Goal: Obtain resource: Download file/media

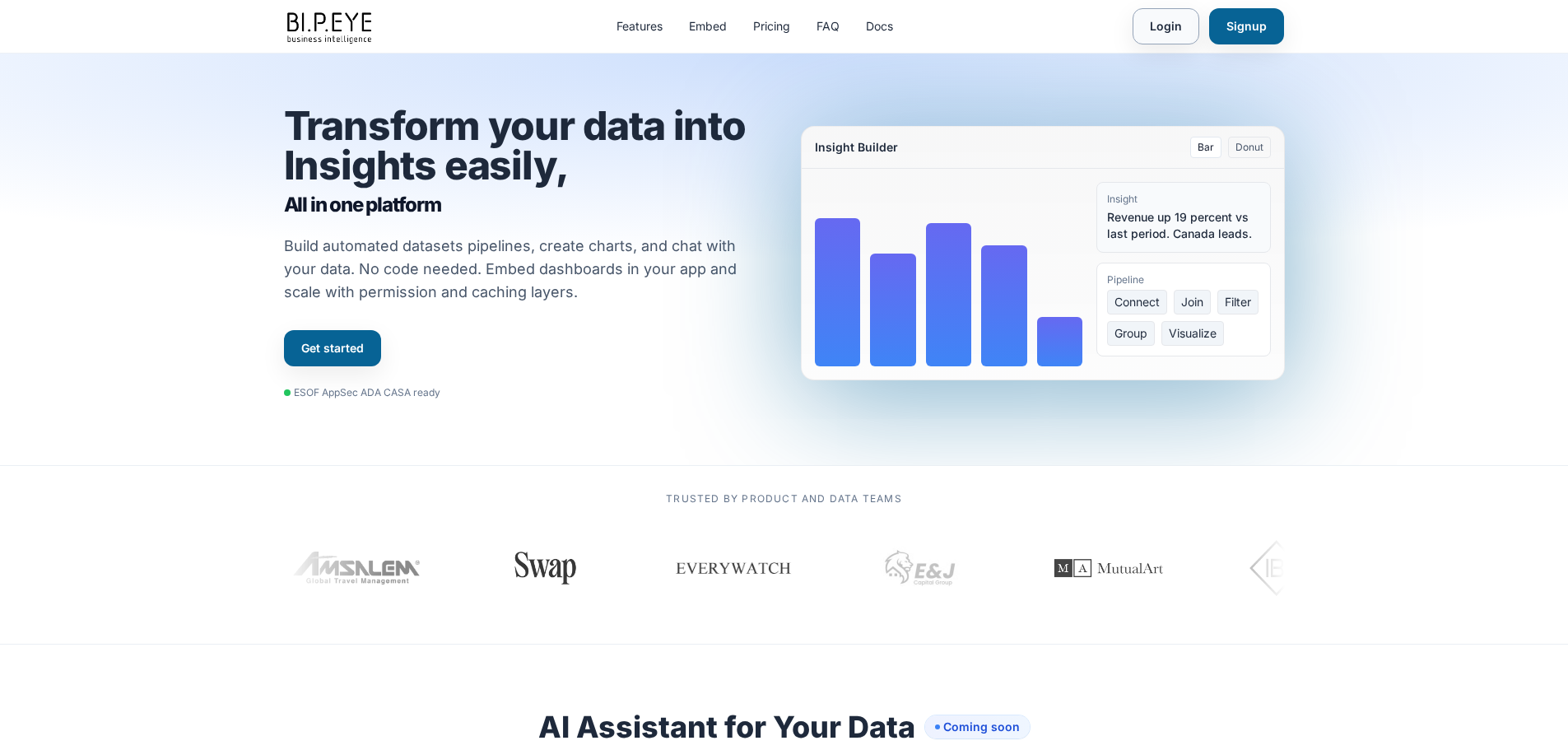
click at [1164, 26] on link "Login" at bounding box center [1165, 26] width 67 height 36
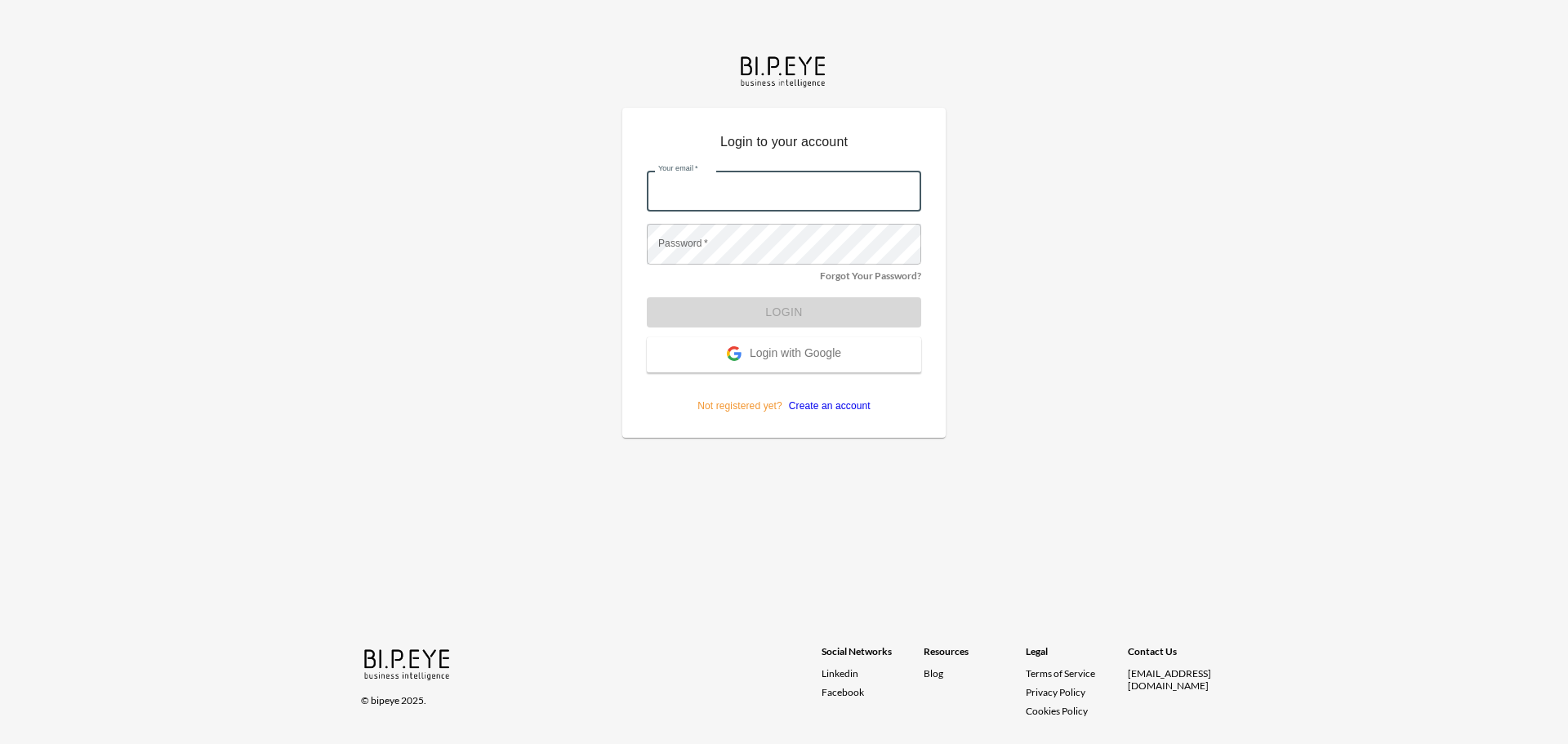
click at [682, 203] on input "Your email   *" at bounding box center [783, 191] width 274 height 41
type input "ariels@ibi.co.il"
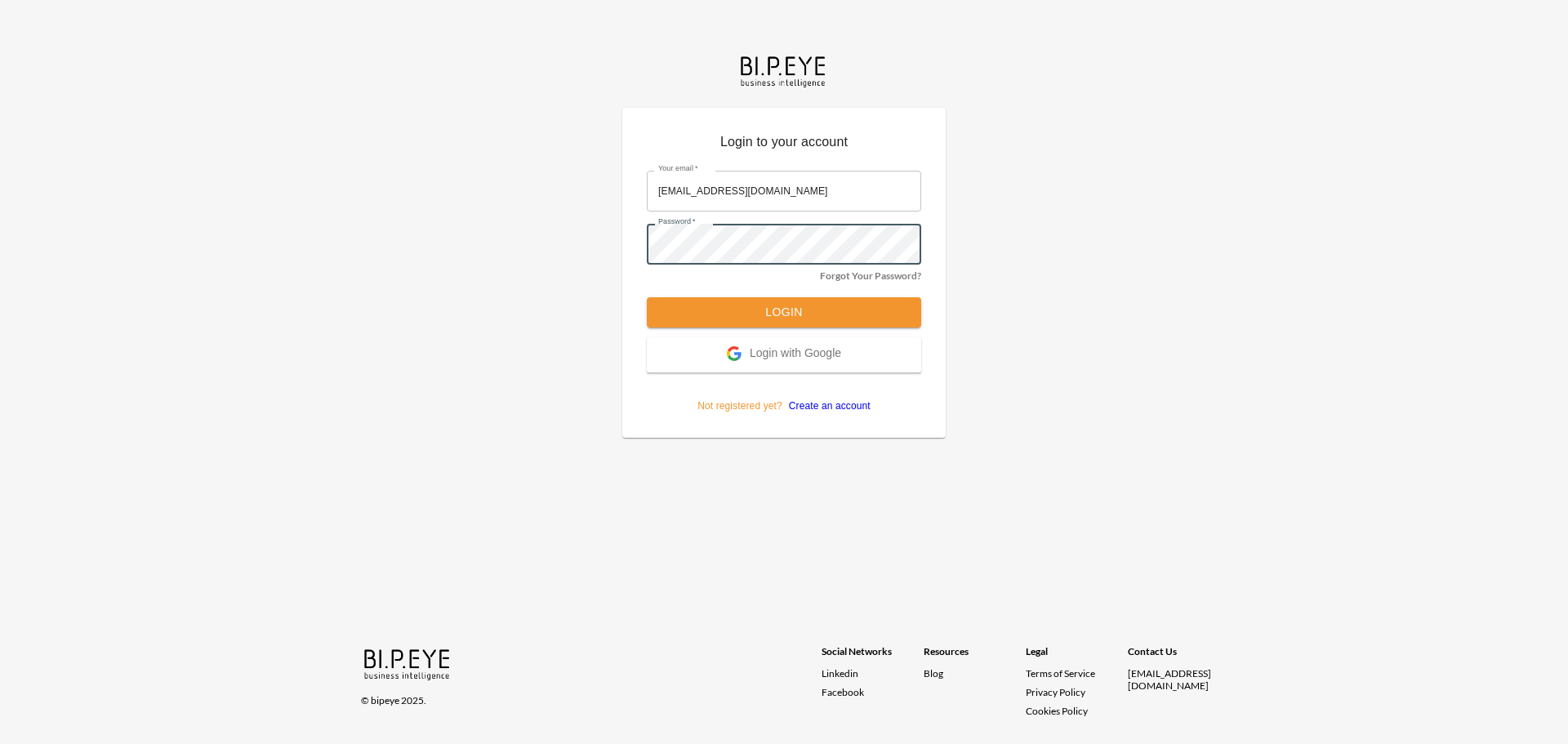
click at [646, 297] on button "Login" at bounding box center [783, 312] width 274 height 30
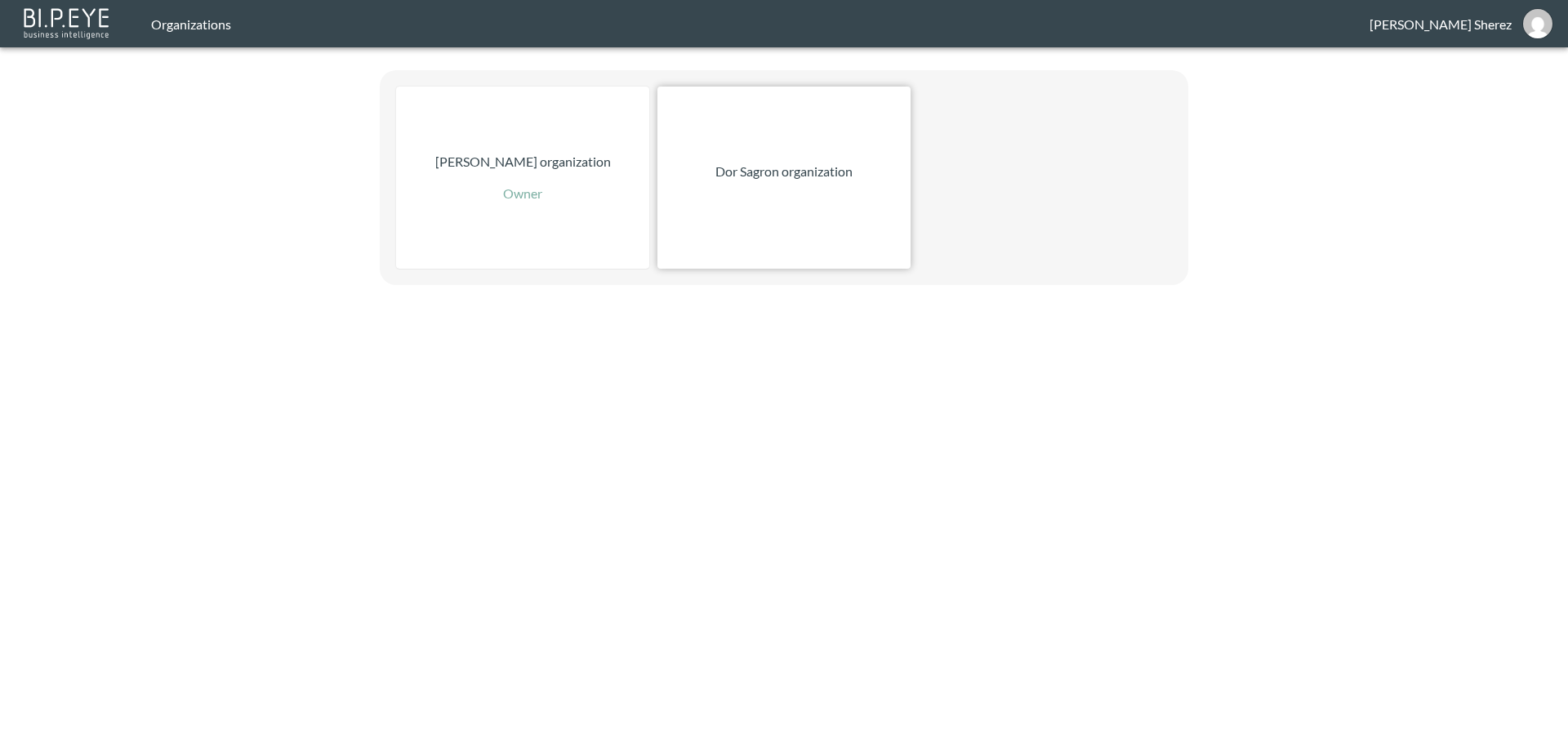
click at [807, 177] on p "Dor Sagron organization" at bounding box center [784, 171] width 138 height 19
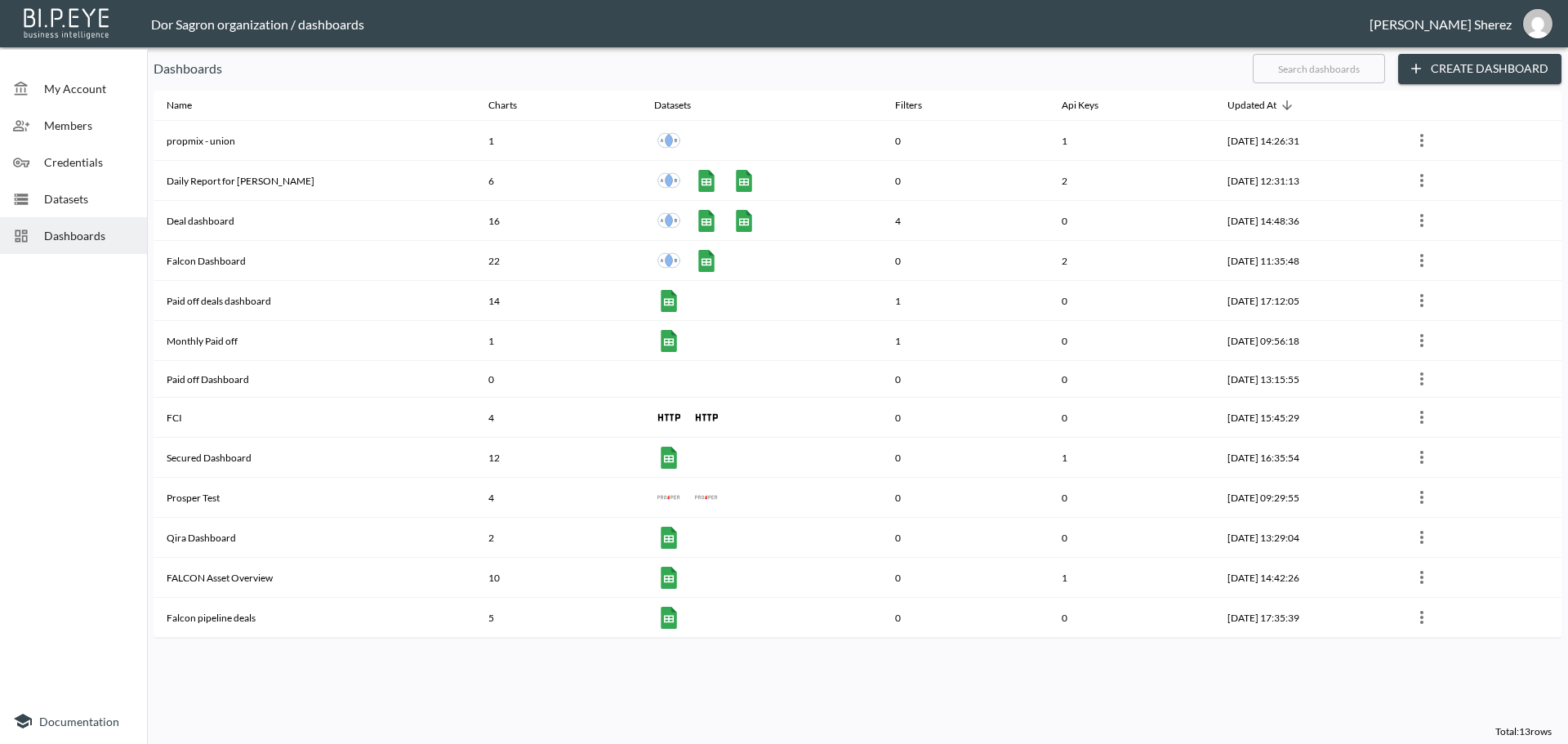
click at [52, 200] on span "Datasets" at bounding box center [89, 198] width 90 height 17
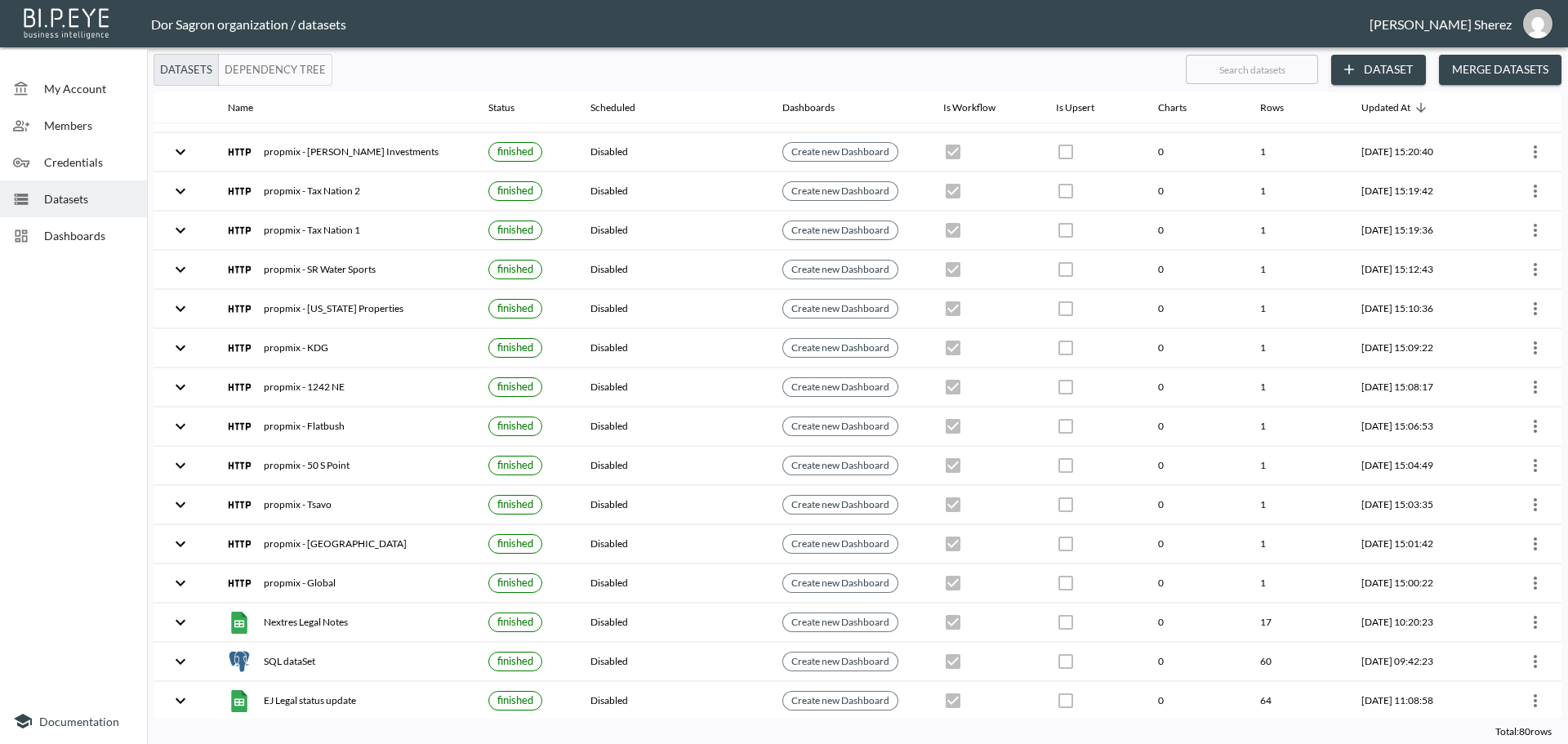
scroll to position [1224, 0]
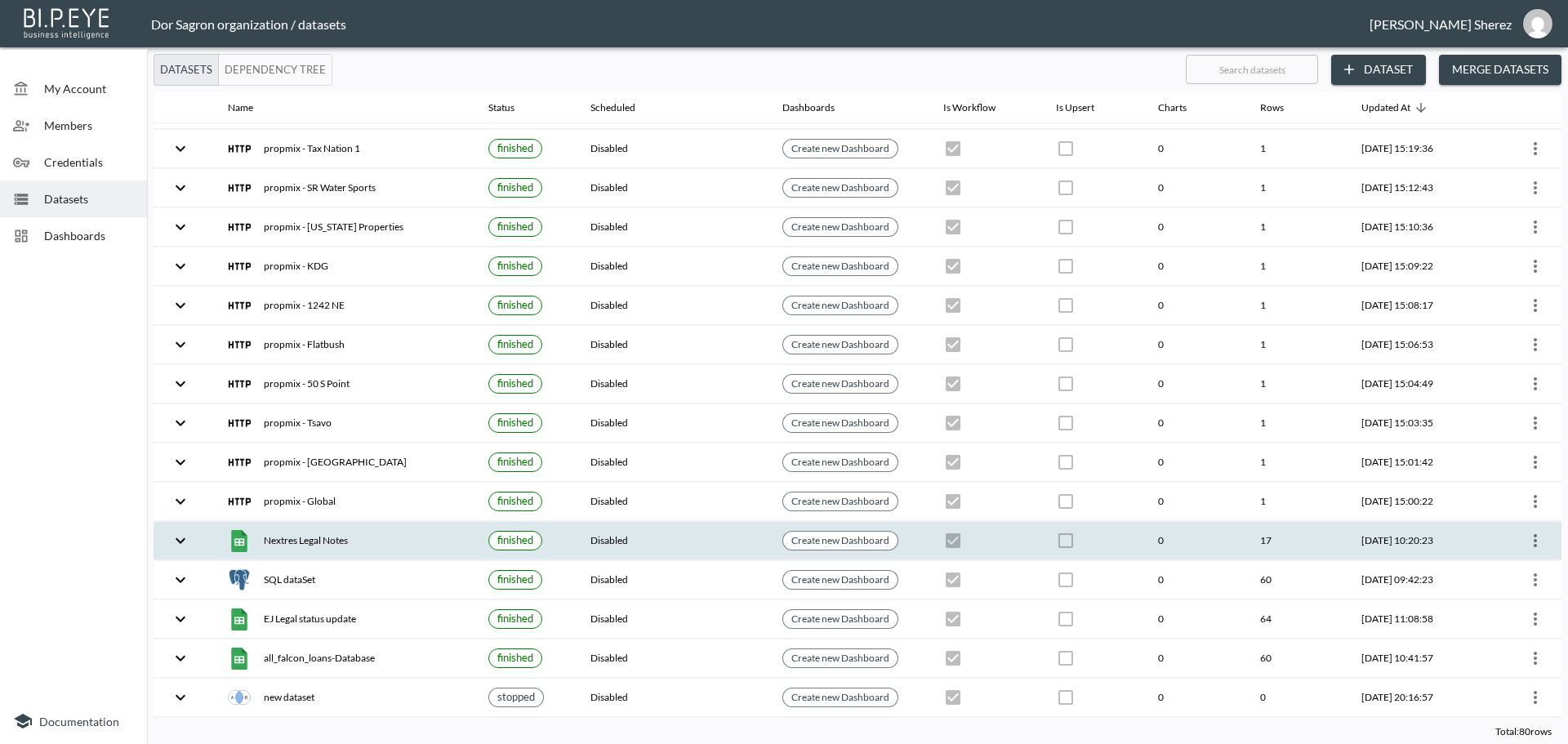
click at [1534, 547] on icon "more" at bounding box center [1535, 540] width 4 height 13
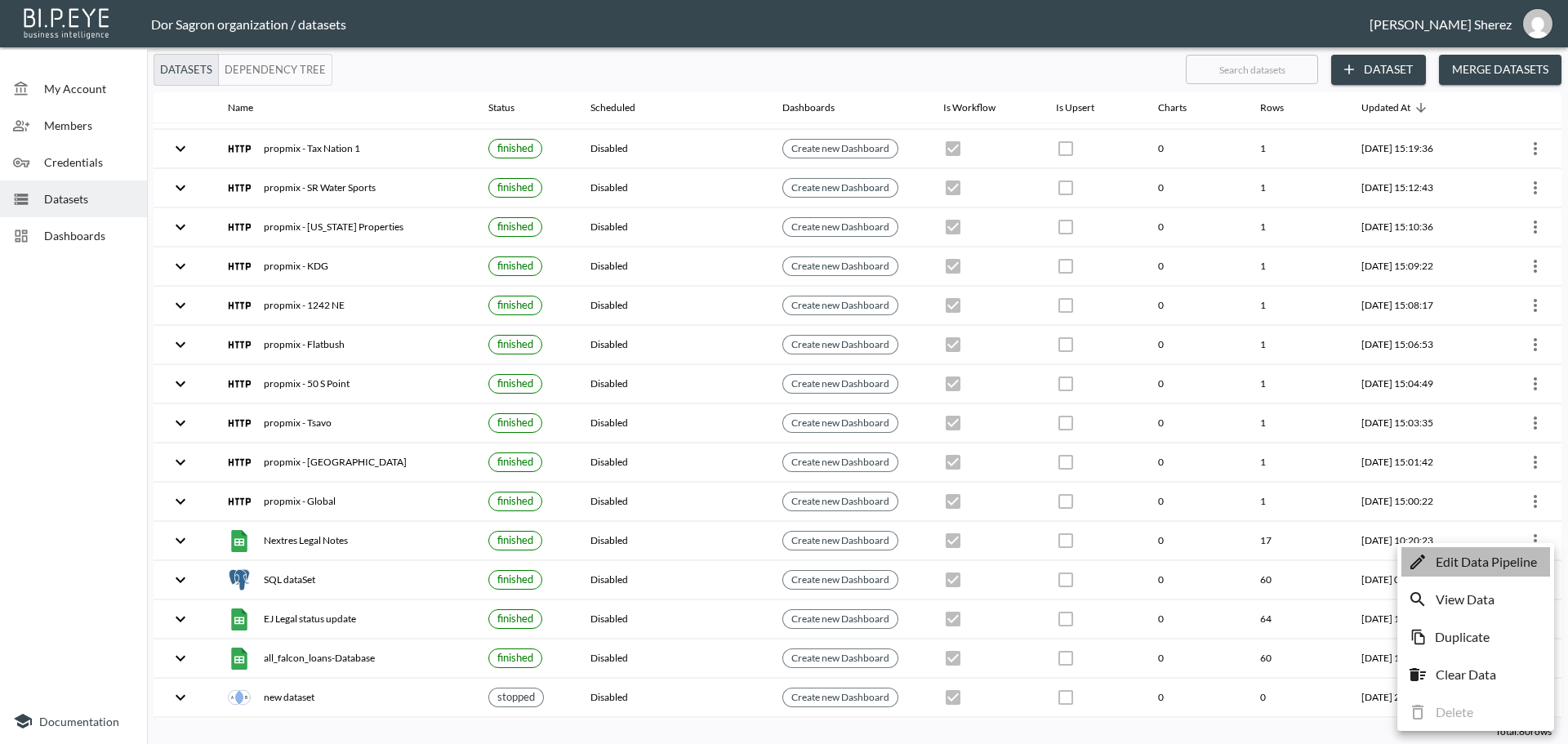
click at [1500, 562] on p "Edit Data Pipeline" at bounding box center [1486, 562] width 101 height 19
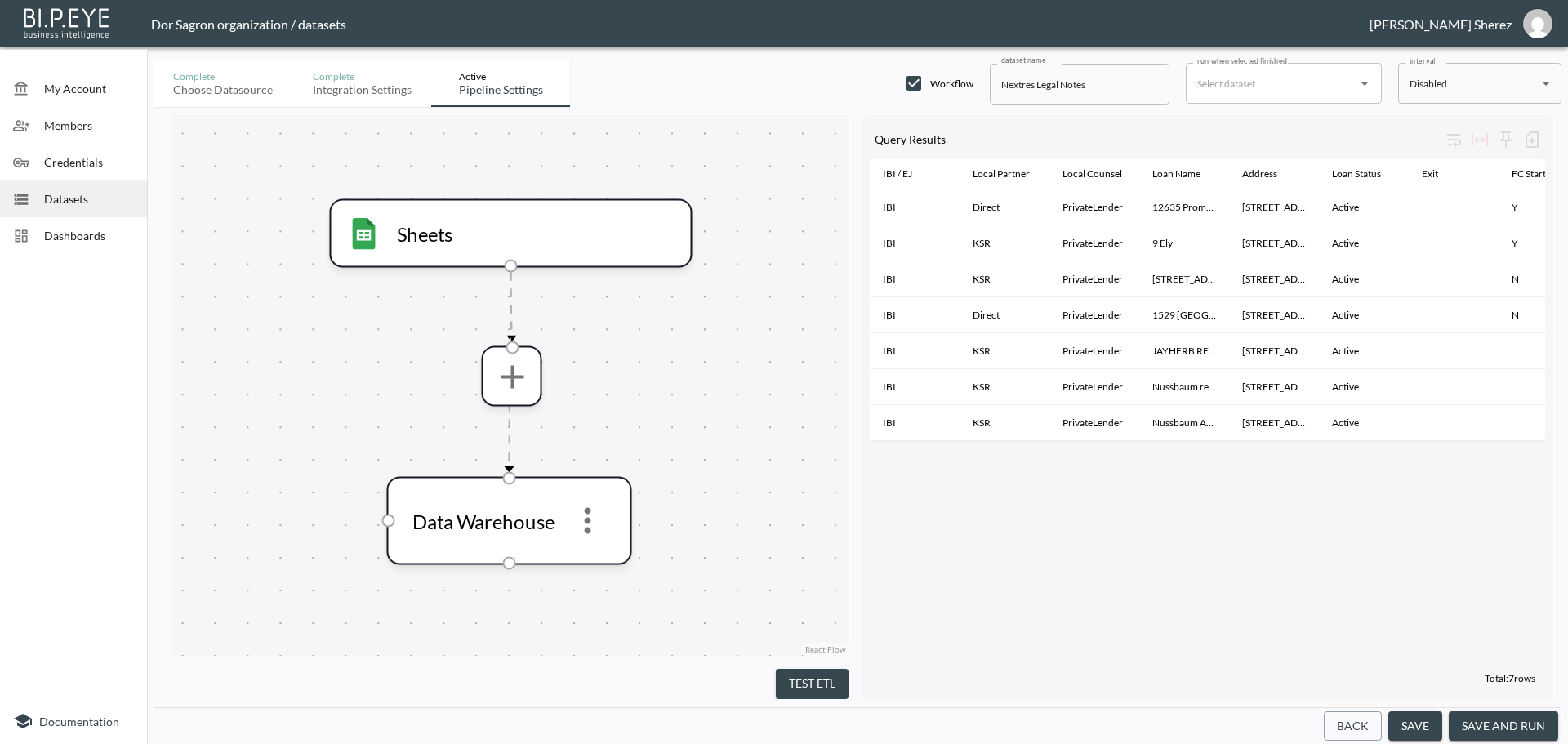
click at [1537, 723] on button "save and run" at bounding box center [1504, 726] width 109 height 30
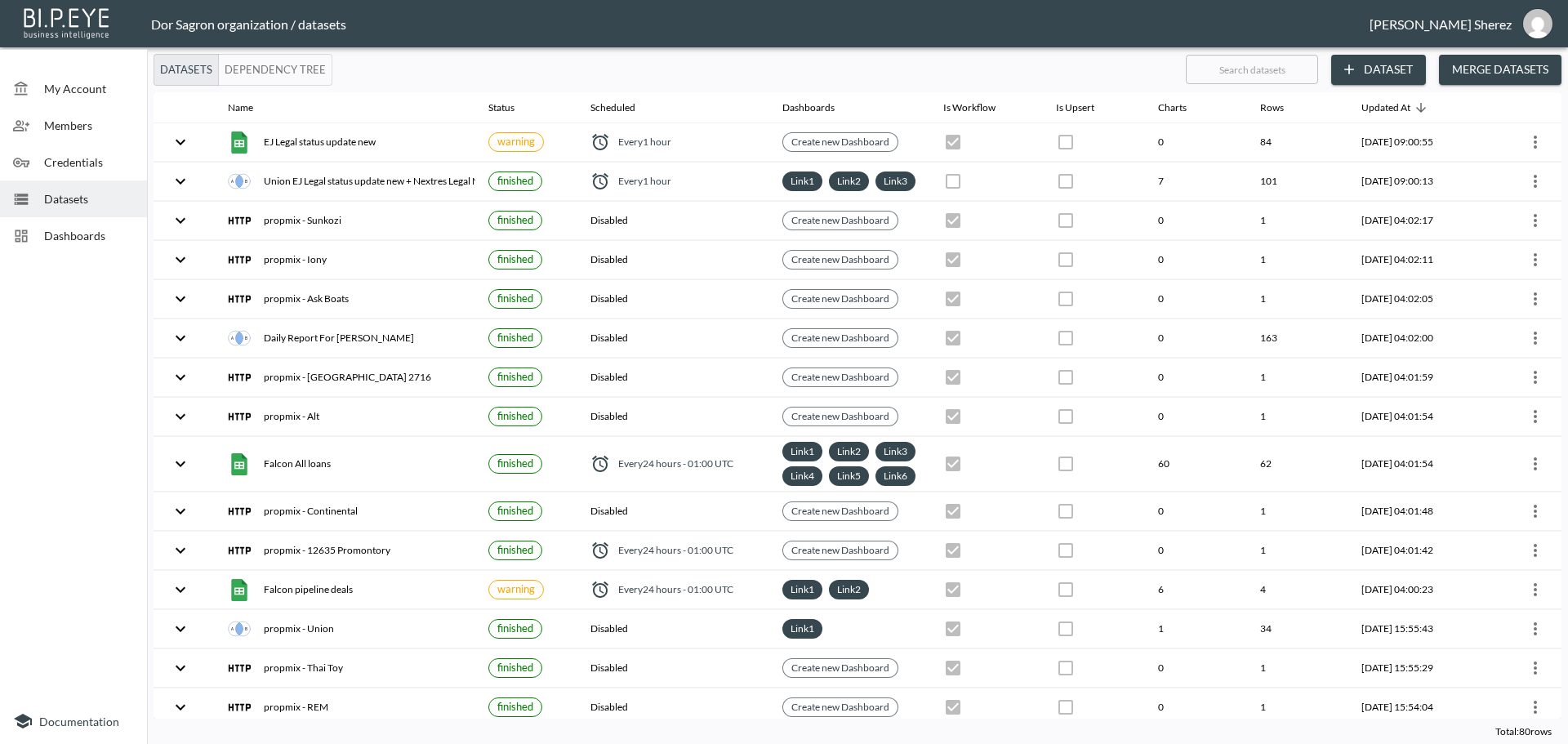
checkbox input "true"
checkbox input "false"
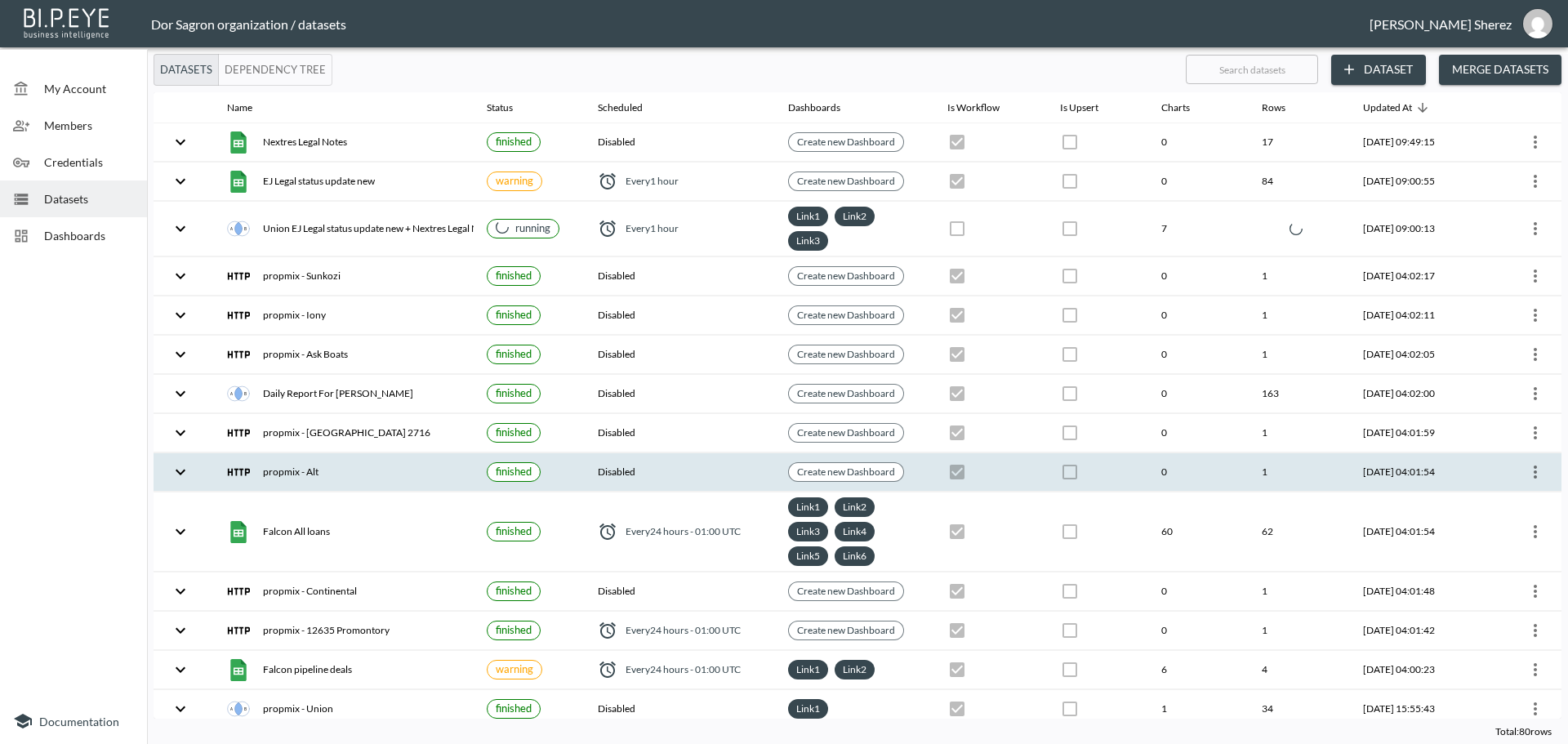
checkbox input "false"
checkbox input "true"
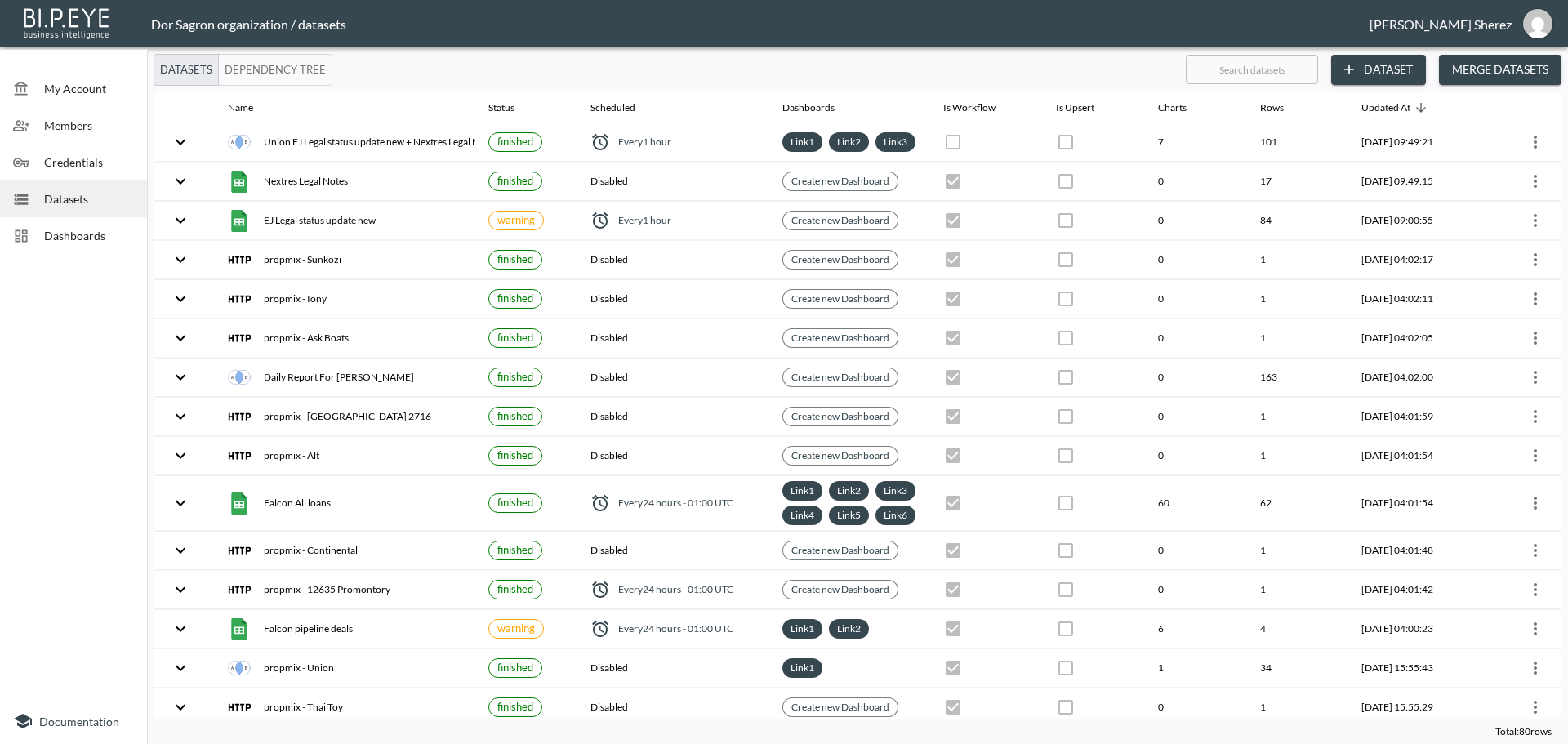
click at [101, 233] on span "Dashboards" at bounding box center [89, 234] width 90 height 17
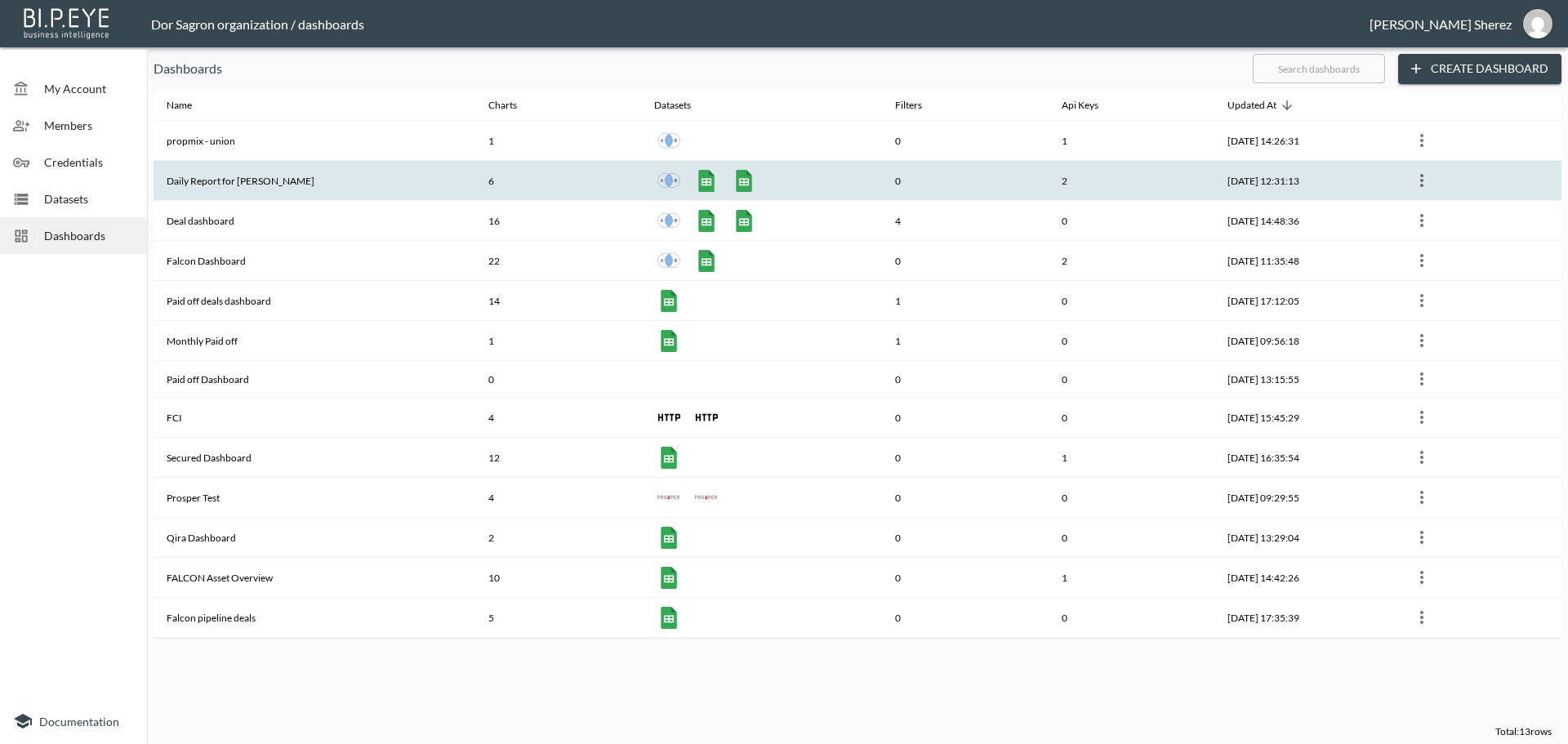
click at [257, 180] on th "Daily Report for [PERSON_NAME]" at bounding box center [314, 180] width 322 height 40
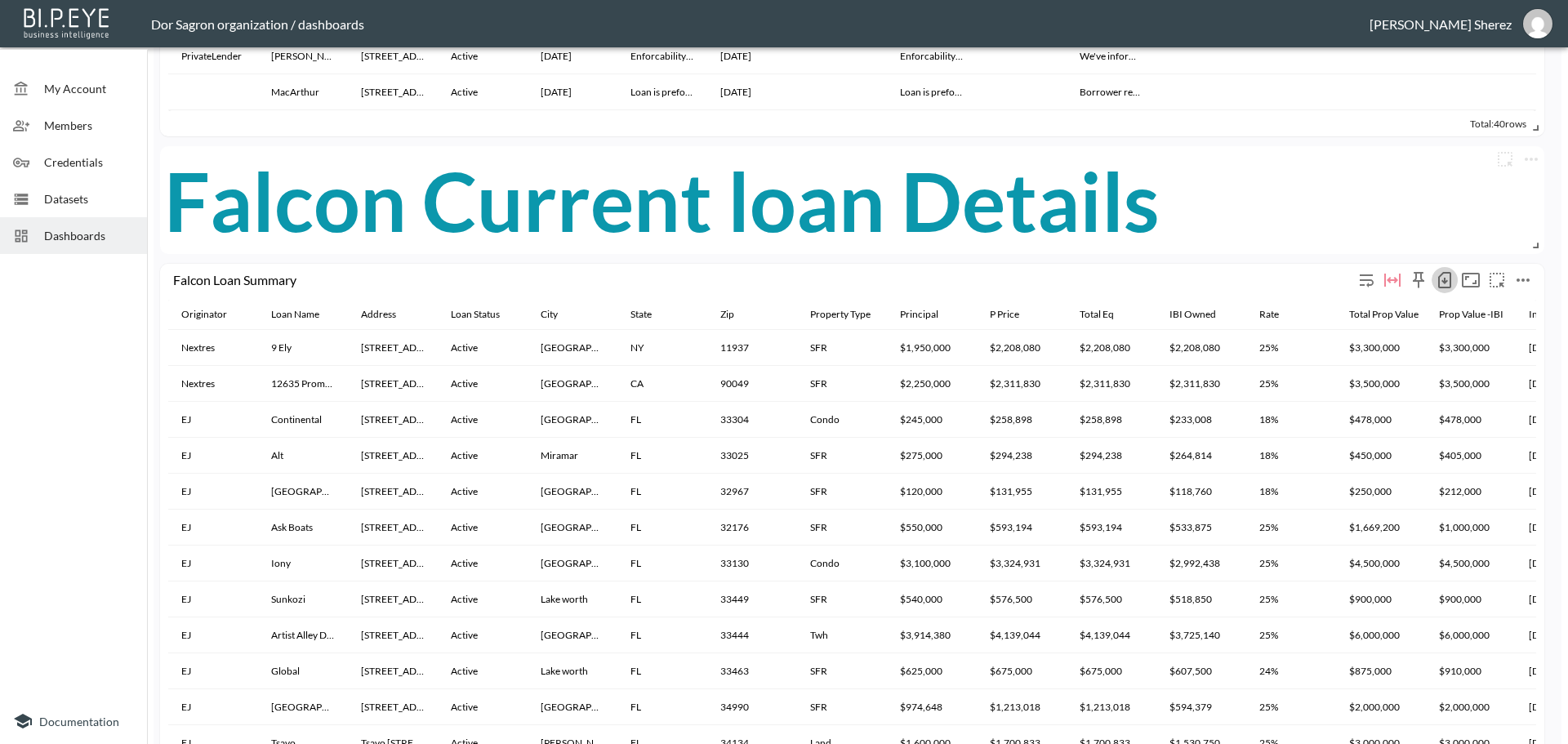
click at [1444, 276] on icon "button" at bounding box center [1445, 280] width 19 height 19
click at [1326, 308] on li "Download CSV ( 43 Rows )" at bounding box center [1361, 314] width 192 height 29
